Goal: Information Seeking & Learning: Find specific fact

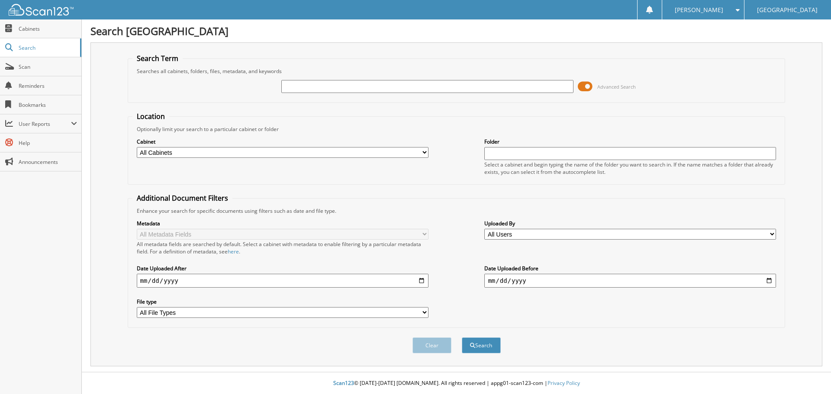
click at [426, 83] on input "text" at bounding box center [427, 86] width 292 height 13
type input "508485"
click at [462, 338] on button "Search" at bounding box center [481, 346] width 39 height 16
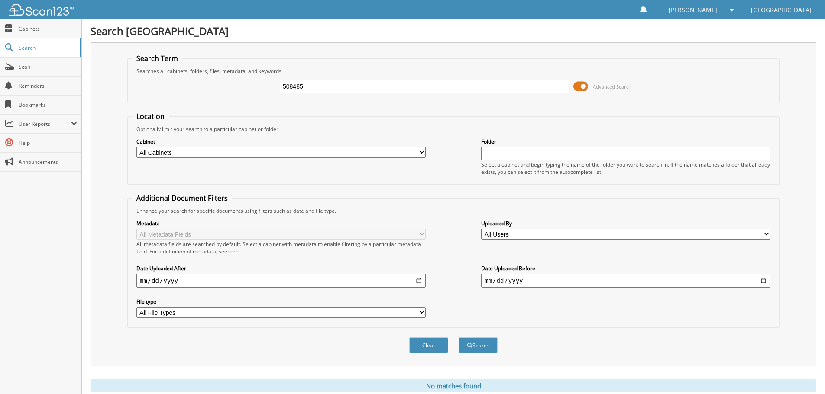
click at [578, 85] on span at bounding box center [580, 86] width 15 height 13
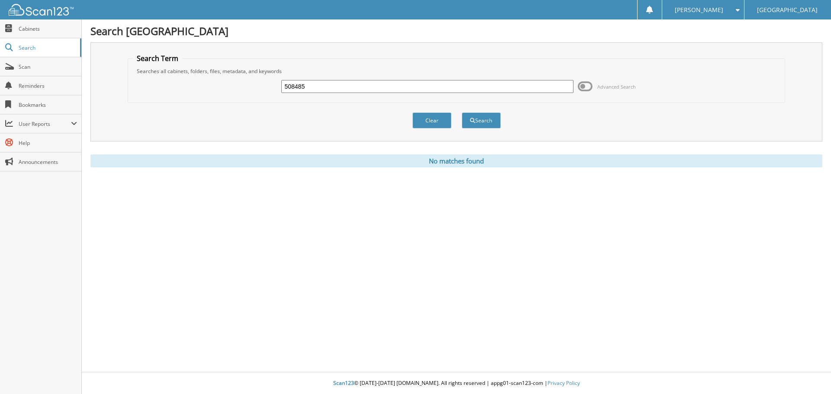
click at [443, 87] on input "508485" at bounding box center [427, 86] width 292 height 13
click at [440, 114] on button "Clear" at bounding box center [432, 121] width 39 height 16
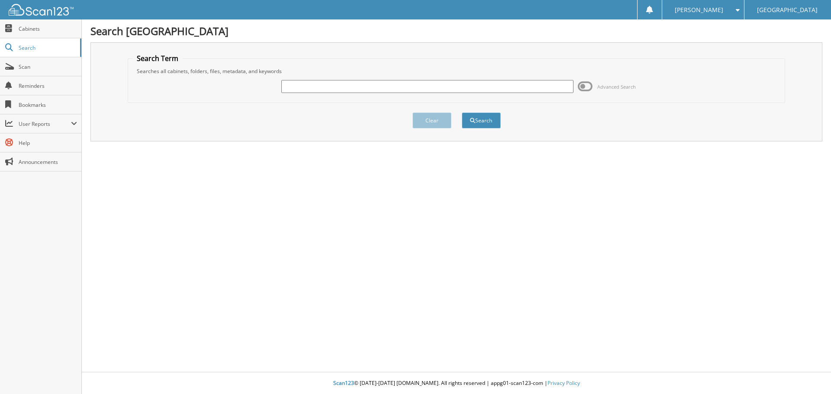
click at [413, 86] on input "text" at bounding box center [427, 86] width 292 height 13
type input "507937"
click at [487, 122] on button "Search" at bounding box center [481, 121] width 39 height 16
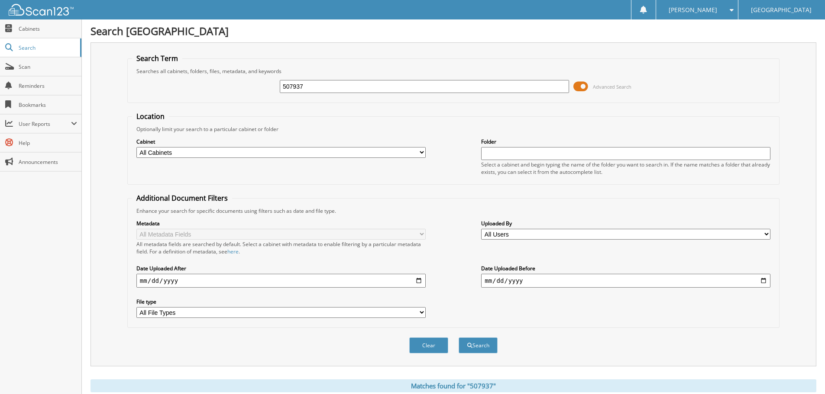
click at [579, 85] on span at bounding box center [580, 86] width 15 height 13
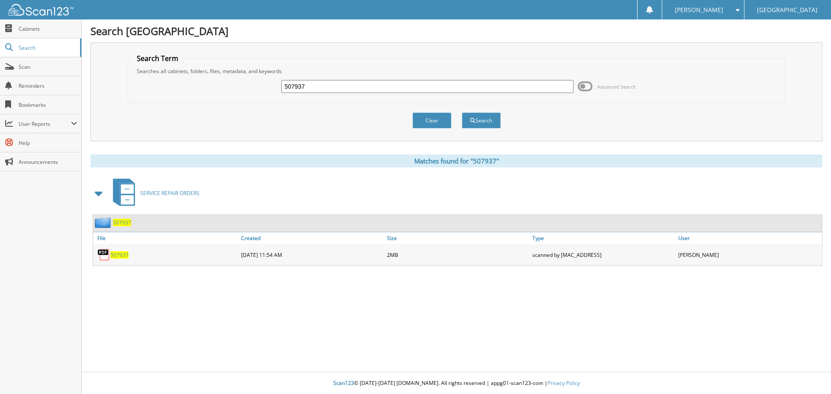
click at [119, 255] on span "507937" at bounding box center [119, 255] width 18 height 7
click at [425, 118] on button "Clear" at bounding box center [432, 121] width 39 height 16
